Goal: Transaction & Acquisition: Download file/media

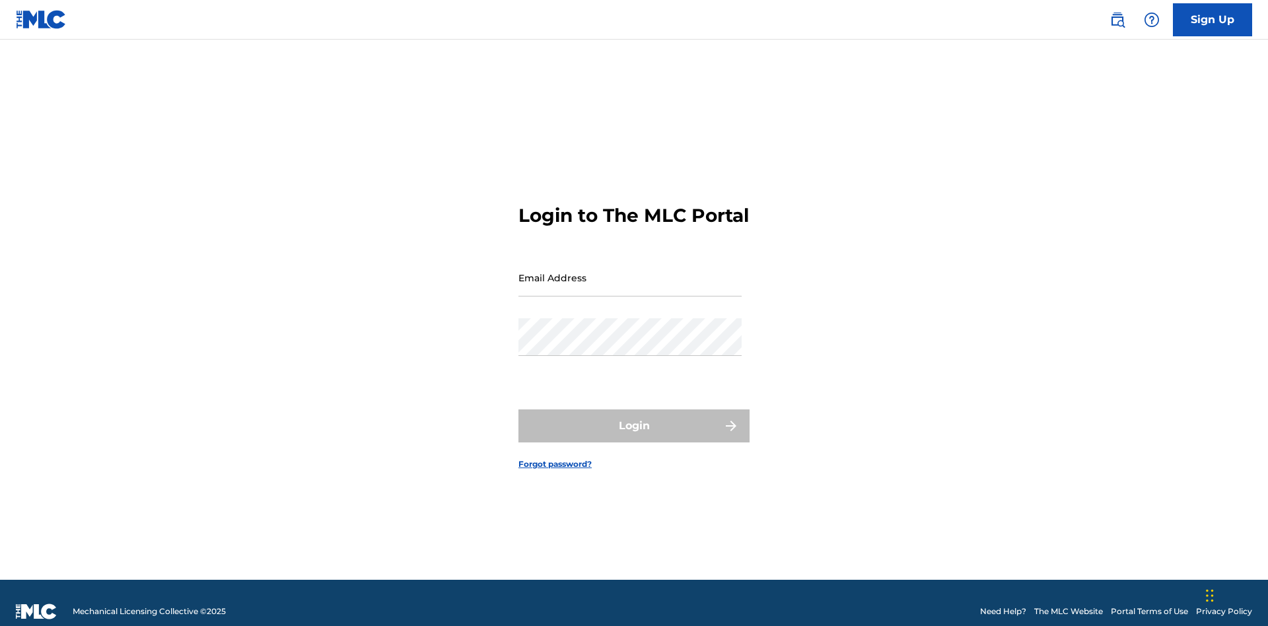
scroll to position [17, 0]
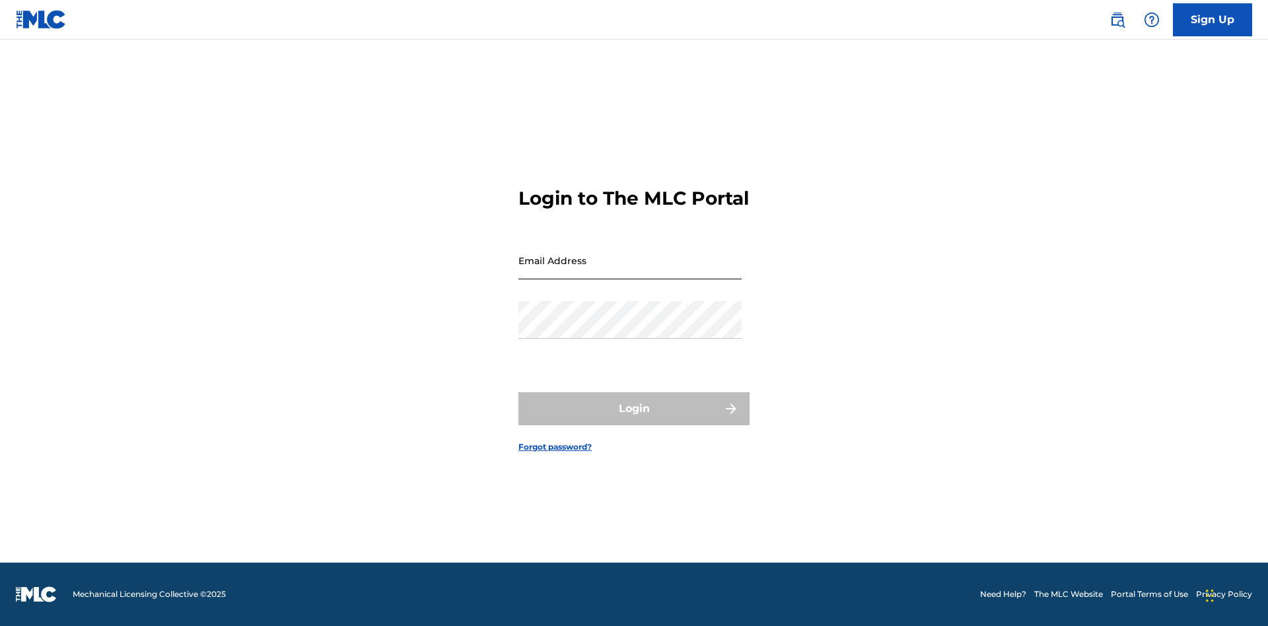
click at [630, 271] on input "Email Address" at bounding box center [630, 261] width 223 height 38
type input "[EMAIL_ADDRESS][DOMAIN_NAME]"
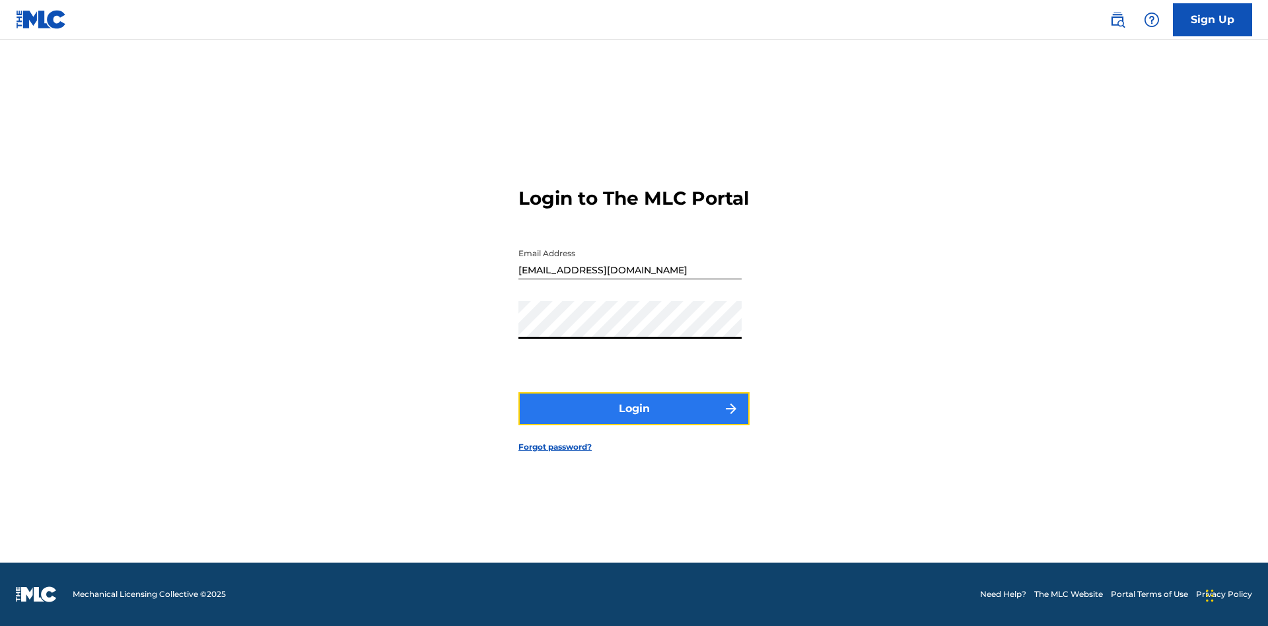
click at [634, 420] on button "Login" at bounding box center [634, 408] width 231 height 33
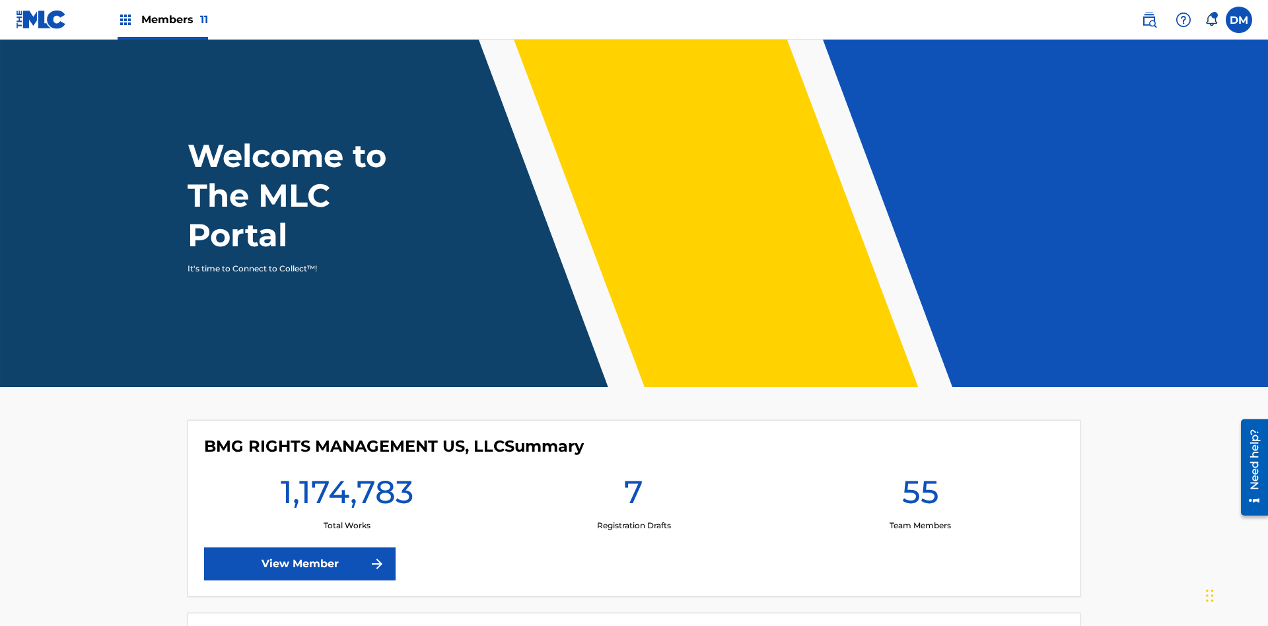
click at [162, 19] on span "Members 11" at bounding box center [174, 19] width 67 height 15
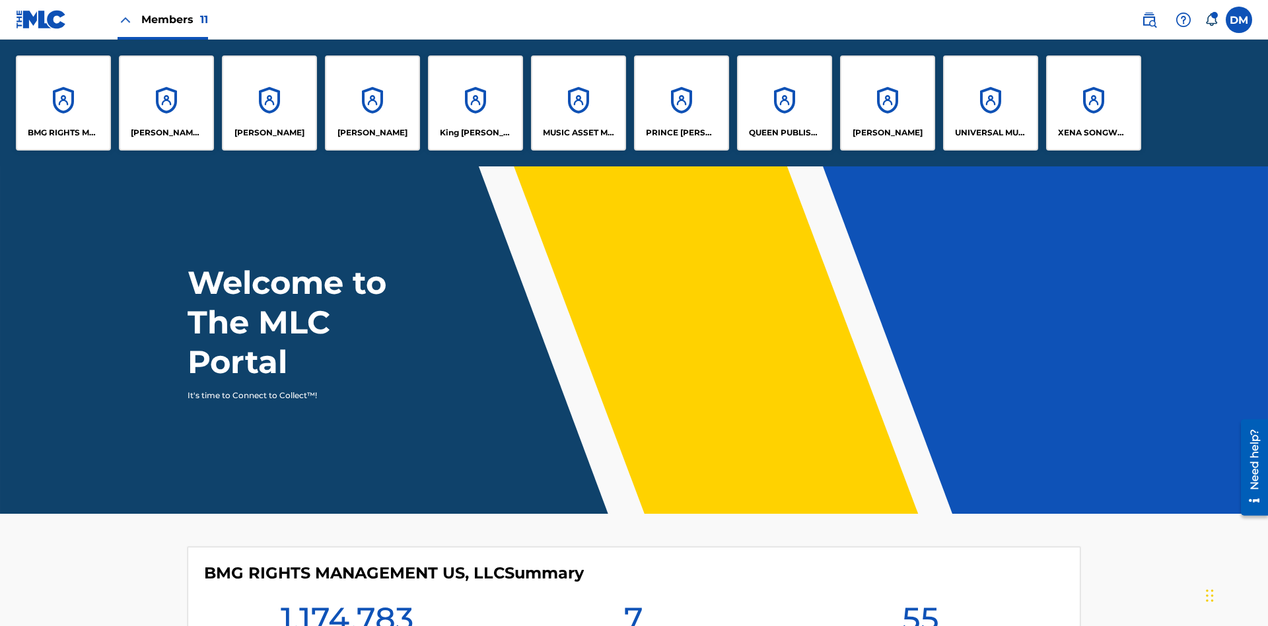
scroll to position [48, 0]
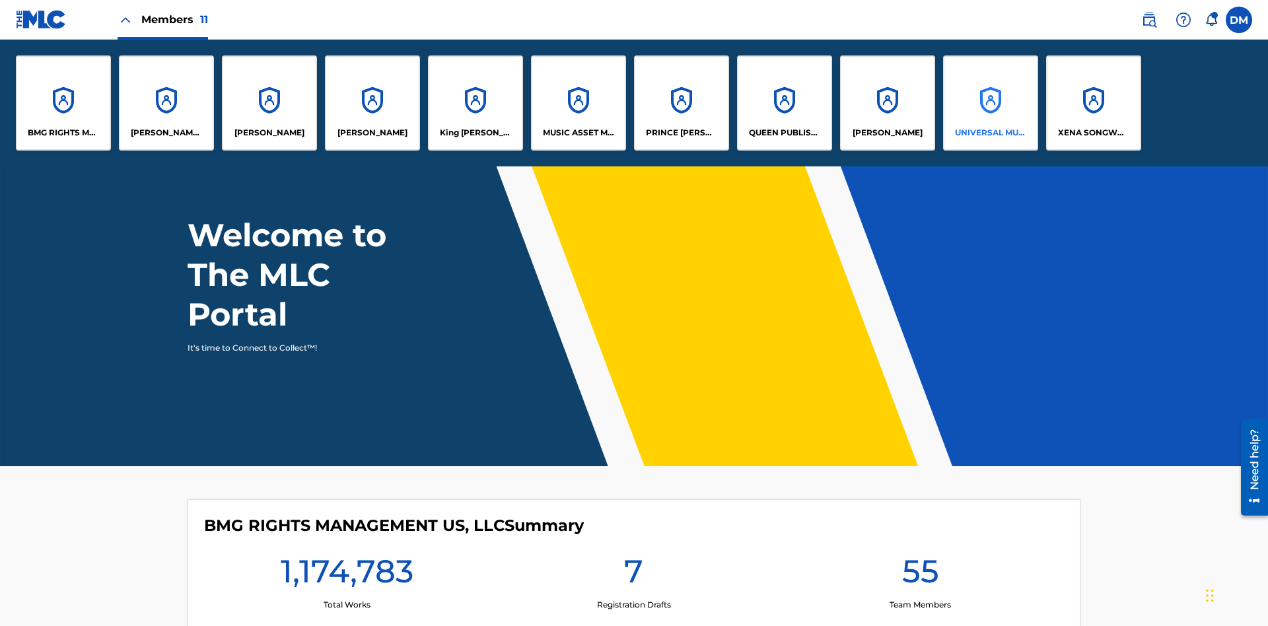
click at [990, 133] on p "UNIVERSAL MUSIC PUB GROUP" at bounding box center [991, 133] width 72 height 12
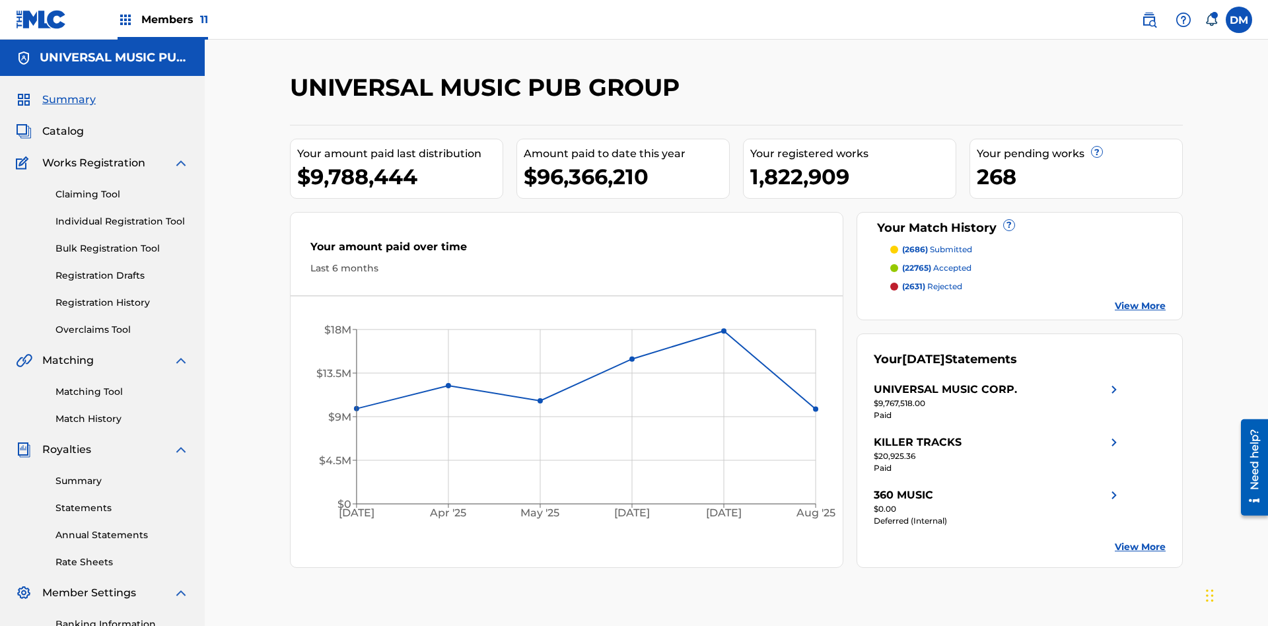
scroll to position [193, 0]
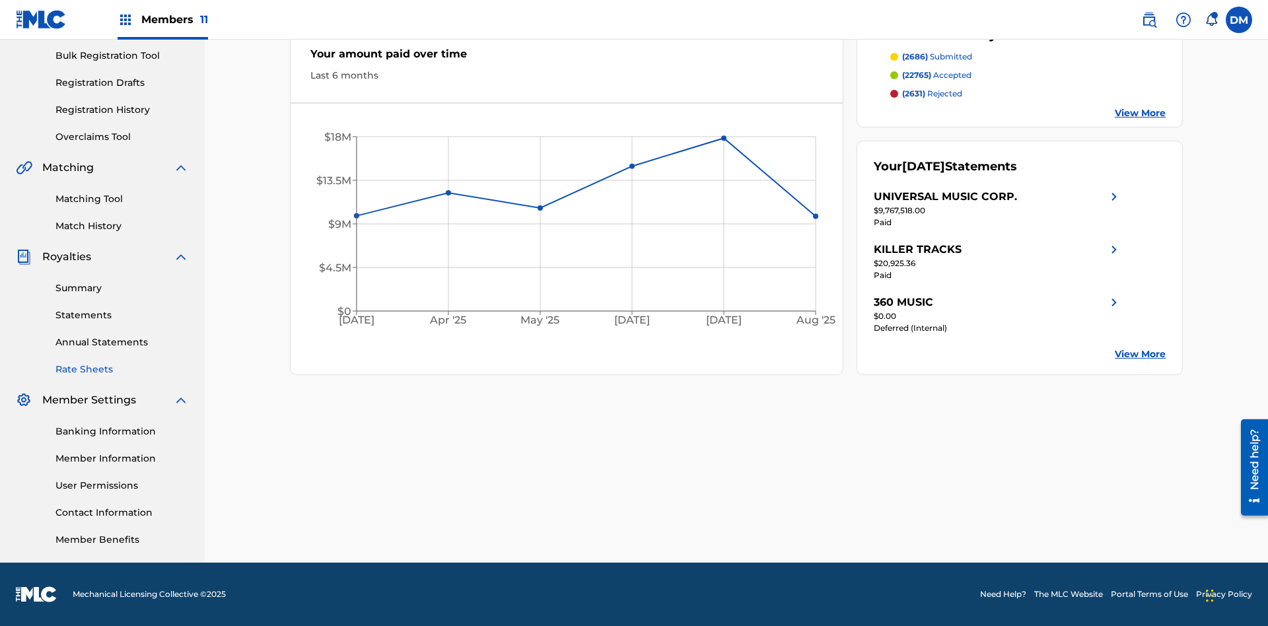
click at [122, 369] on link "Rate Sheets" at bounding box center [121, 370] width 133 height 14
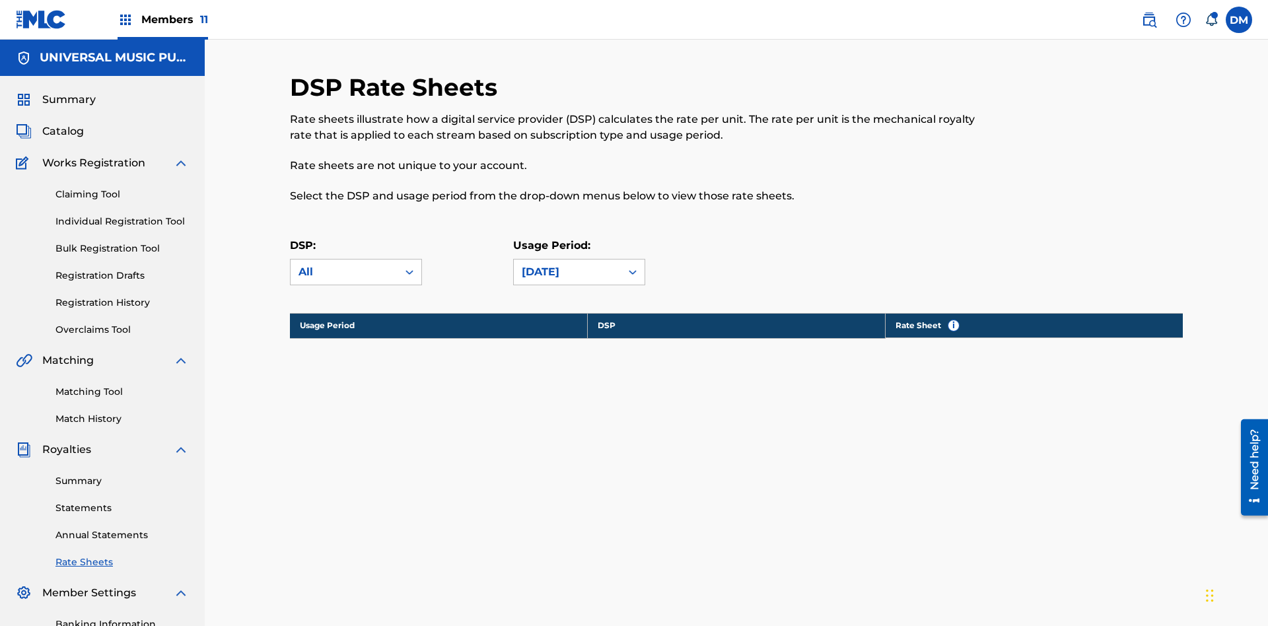
scroll to position [180, 0]
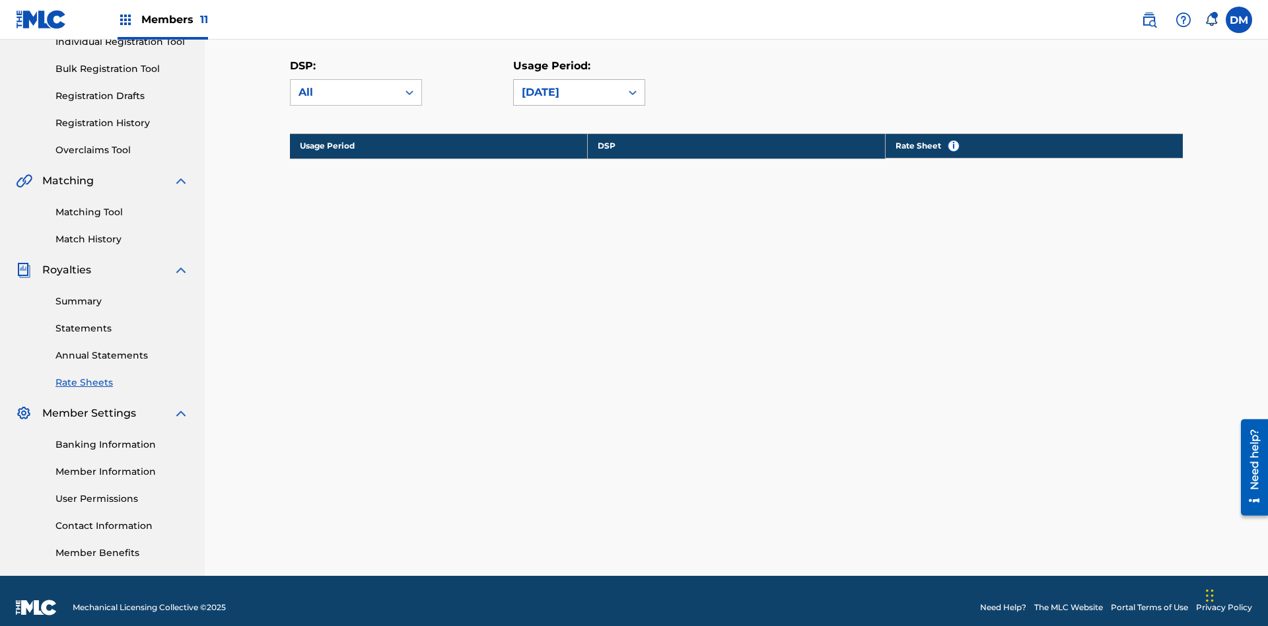
click at [579, 92] on div "[DATE]" at bounding box center [567, 93] width 91 height 16
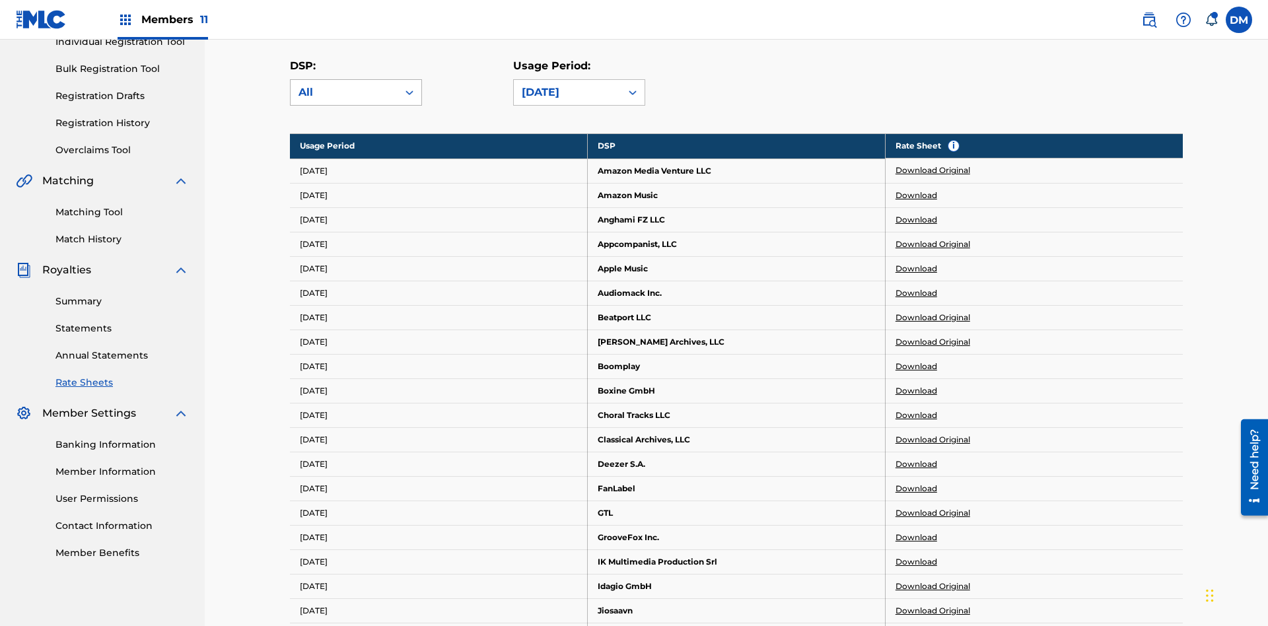
click at [356, 92] on div "All" at bounding box center [344, 93] width 91 height 16
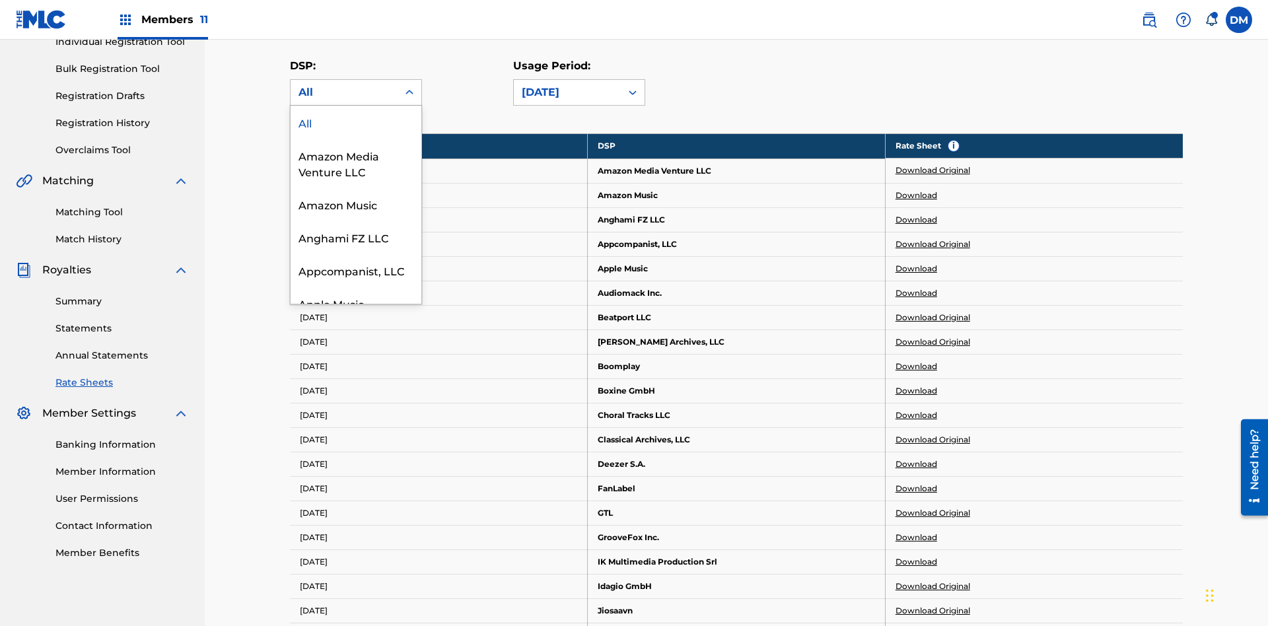
click at [356, 386] on div "Beatport LLC" at bounding box center [356, 369] width 131 height 33
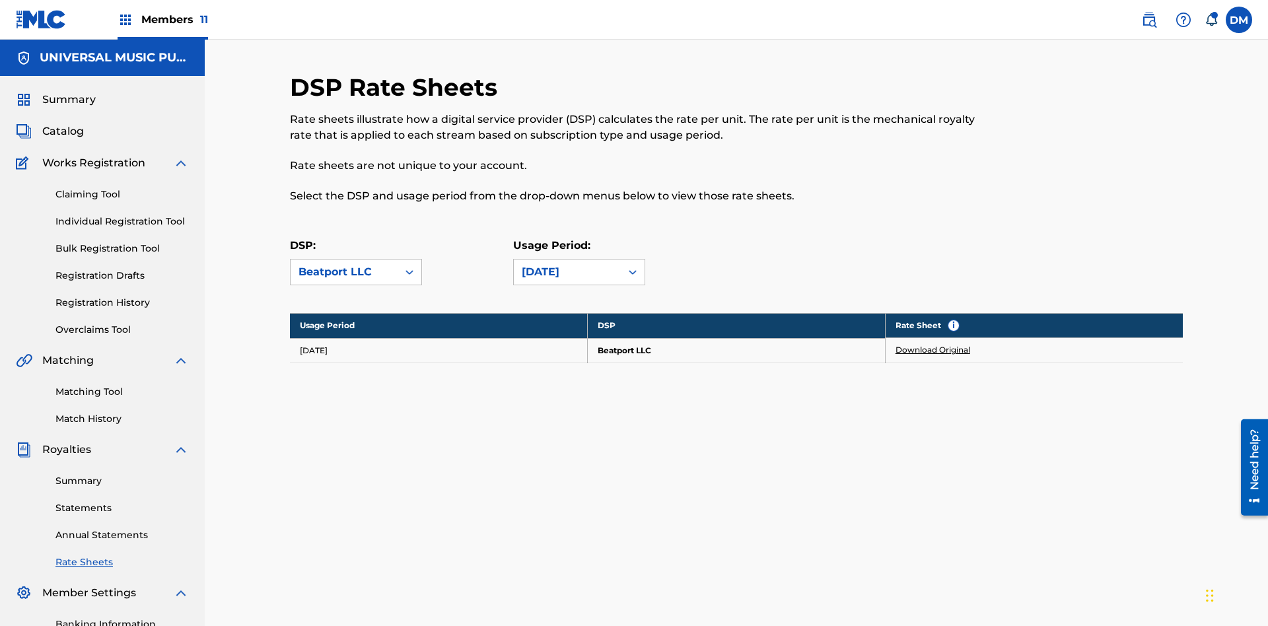
scroll to position [193, 0]
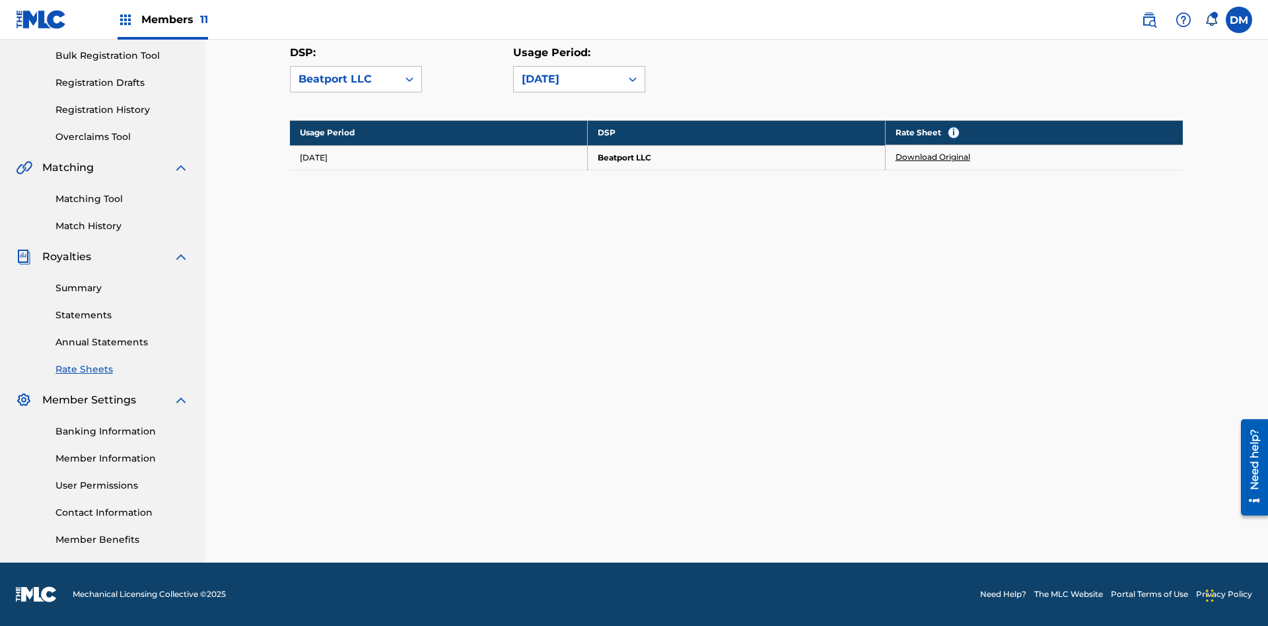
click at [933, 157] on link "Download Original" at bounding box center [933, 157] width 75 height 12
